Goal: Navigation & Orientation: Find specific page/section

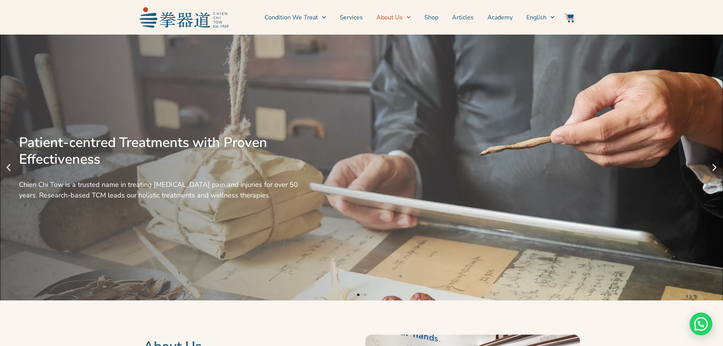
click at [409, 16] on icon "Menu" at bounding box center [409, 17] width 4 height 4
click at [406, 16] on span "Menu" at bounding box center [407, 17] width 8 height 12
click at [400, 57] on link "Locate Us" at bounding box center [407, 59] width 60 height 17
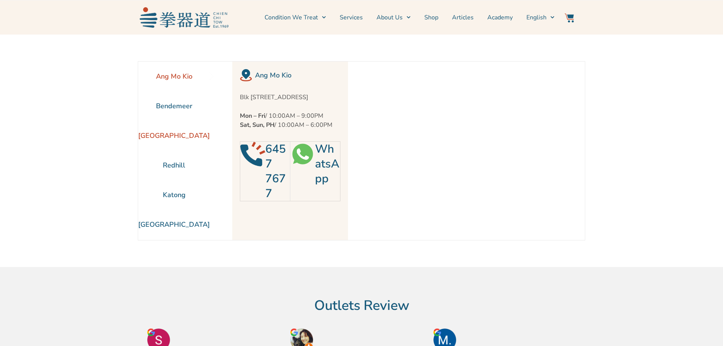
click at [172, 136] on li "[GEOGRAPHIC_DATA]" at bounding box center [174, 136] width 72 height 30
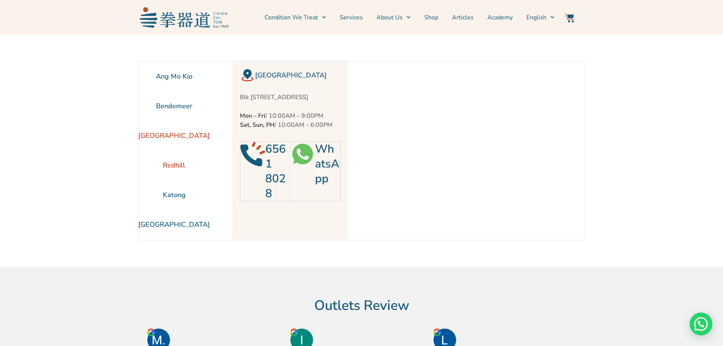
click at [177, 165] on li "Redhill" at bounding box center [174, 165] width 72 height 30
click at [183, 136] on li "[GEOGRAPHIC_DATA]" at bounding box center [174, 136] width 72 height 30
click at [171, 226] on li "[GEOGRAPHIC_DATA]" at bounding box center [174, 225] width 72 height 30
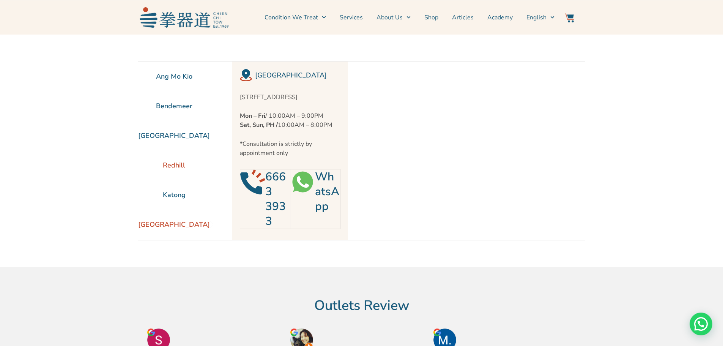
click at [175, 163] on li "Redhill" at bounding box center [174, 165] width 72 height 30
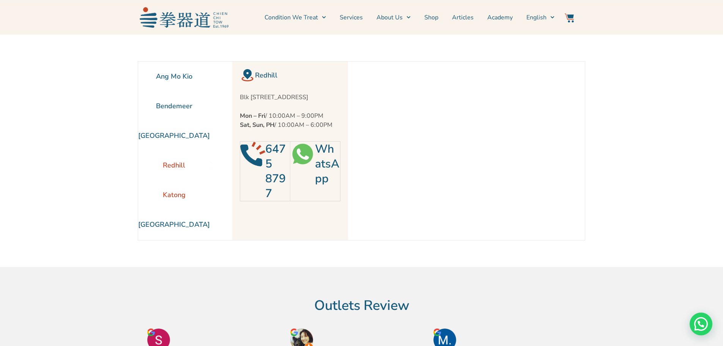
click at [174, 182] on li "Katong" at bounding box center [174, 195] width 72 height 30
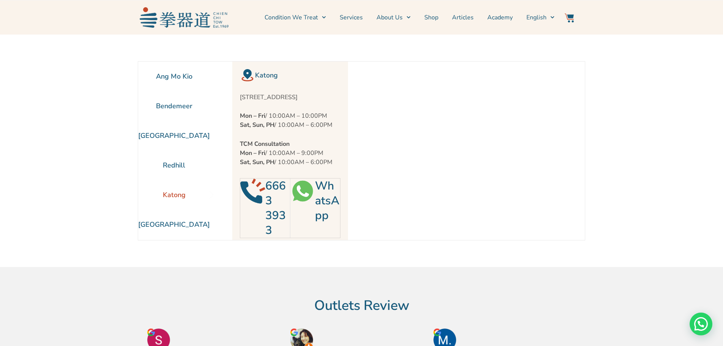
click at [171, 192] on li "Katong" at bounding box center [174, 195] width 72 height 30
click at [175, 193] on li "Katong" at bounding box center [174, 195] width 72 height 30
click at [176, 164] on li "Redhill" at bounding box center [174, 165] width 72 height 30
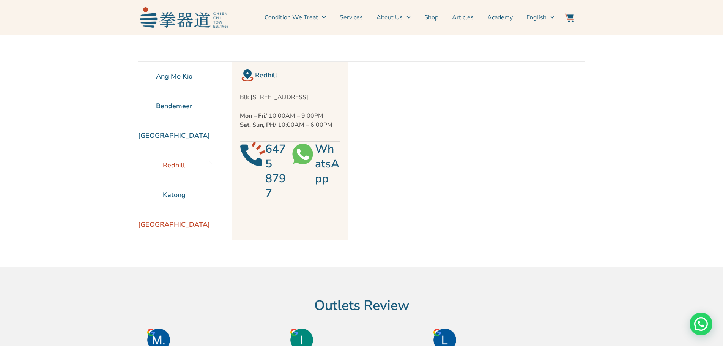
click at [176, 224] on li "[GEOGRAPHIC_DATA]" at bounding box center [174, 225] width 72 height 30
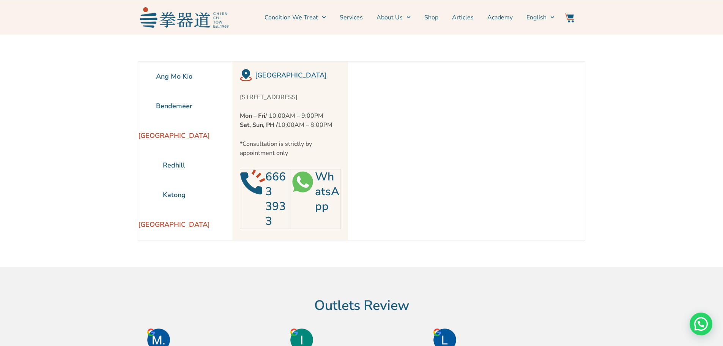
click at [172, 135] on li "[GEOGRAPHIC_DATA]" at bounding box center [174, 136] width 72 height 30
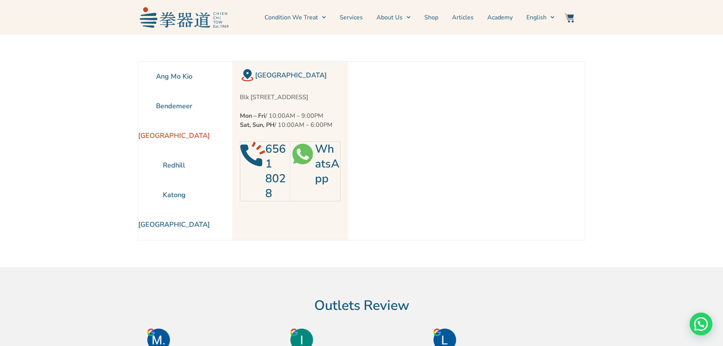
click at [301, 159] on img at bounding box center [302, 154] width 25 height 25
